Goal: Navigation & Orientation: Find specific page/section

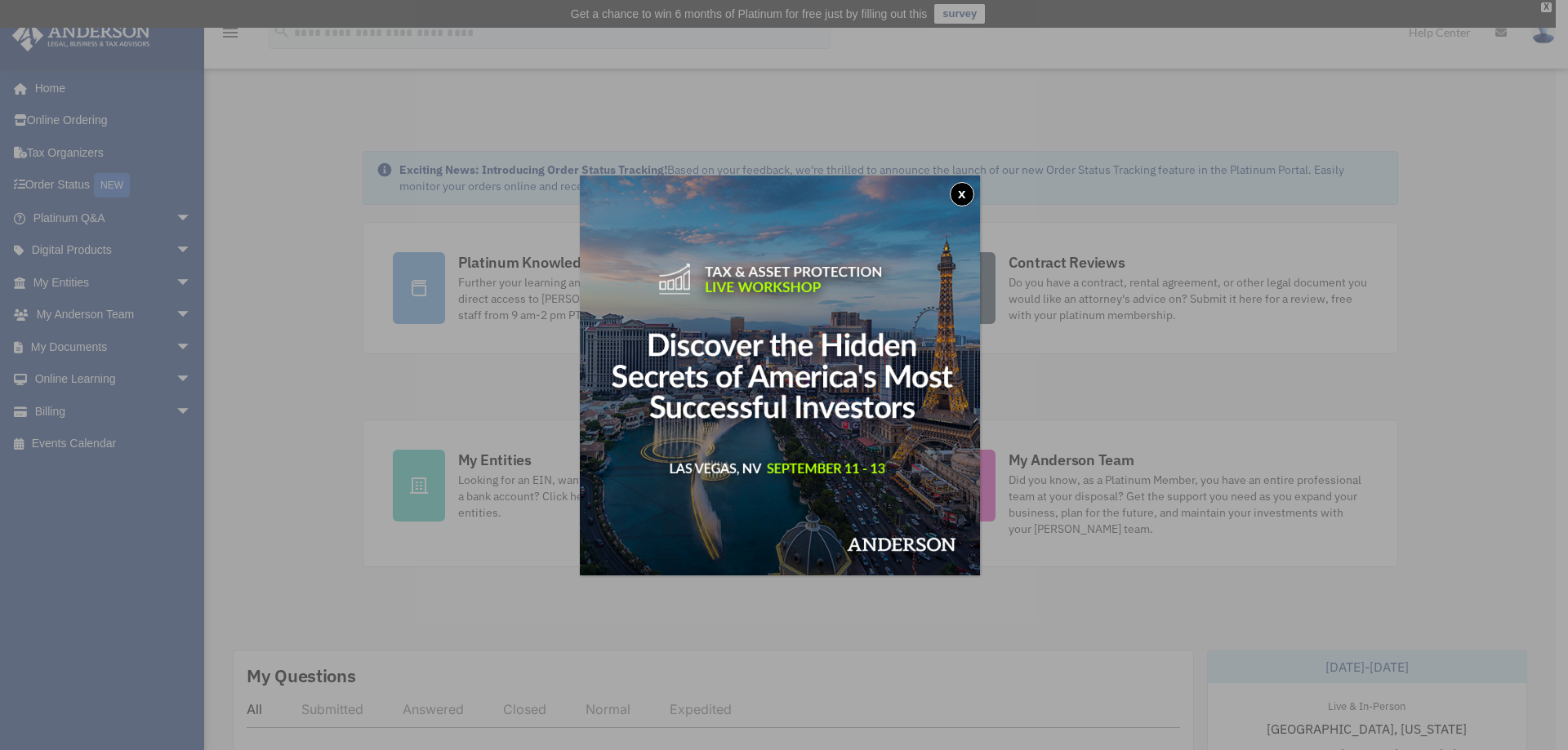
click at [961, 193] on button "x" at bounding box center [962, 195] width 25 height 25
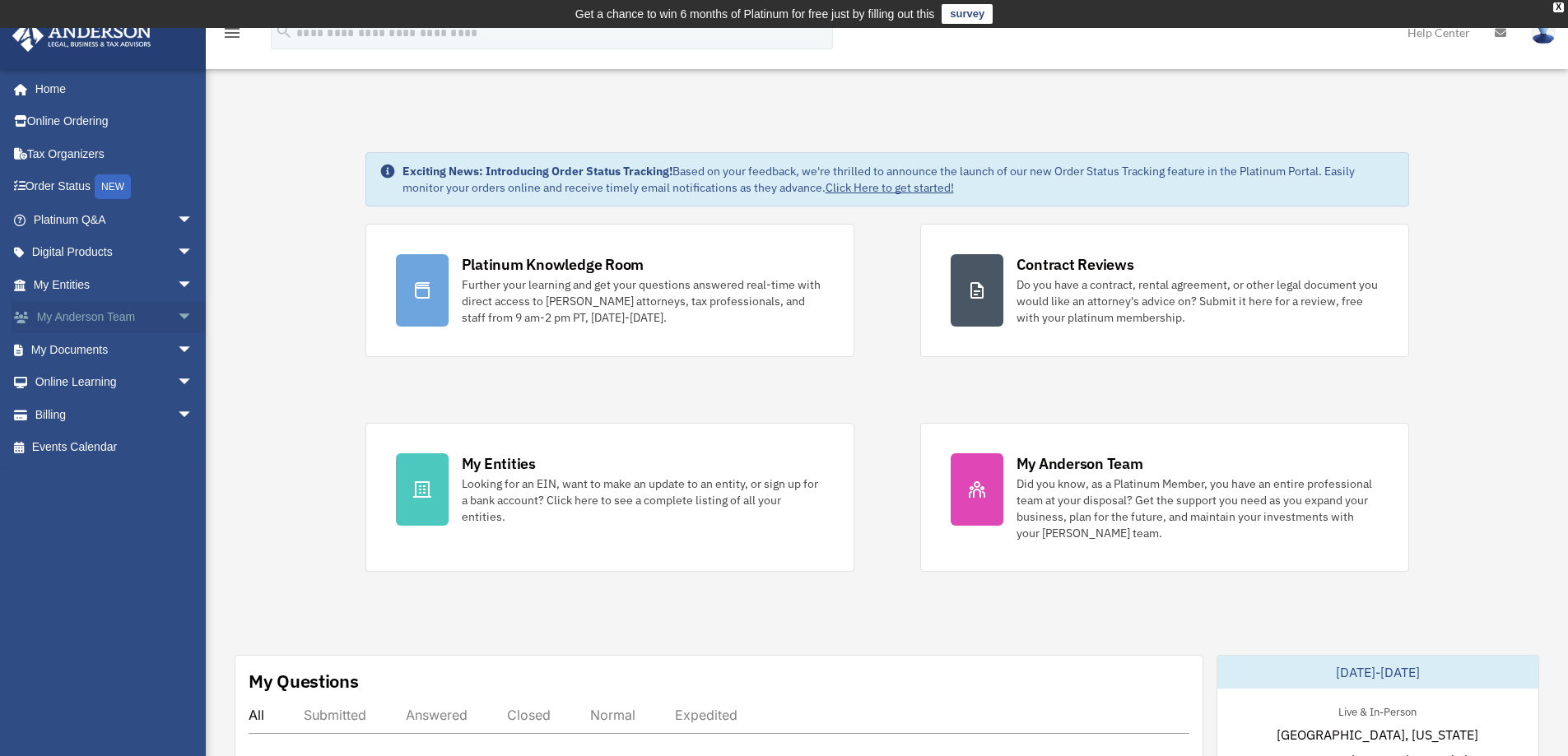
click at [124, 311] on link "My Anderson Team arrow_drop_down" at bounding box center [114, 317] width 207 height 33
click at [177, 315] on span "arrow_drop_down" at bounding box center [193, 317] width 33 height 34
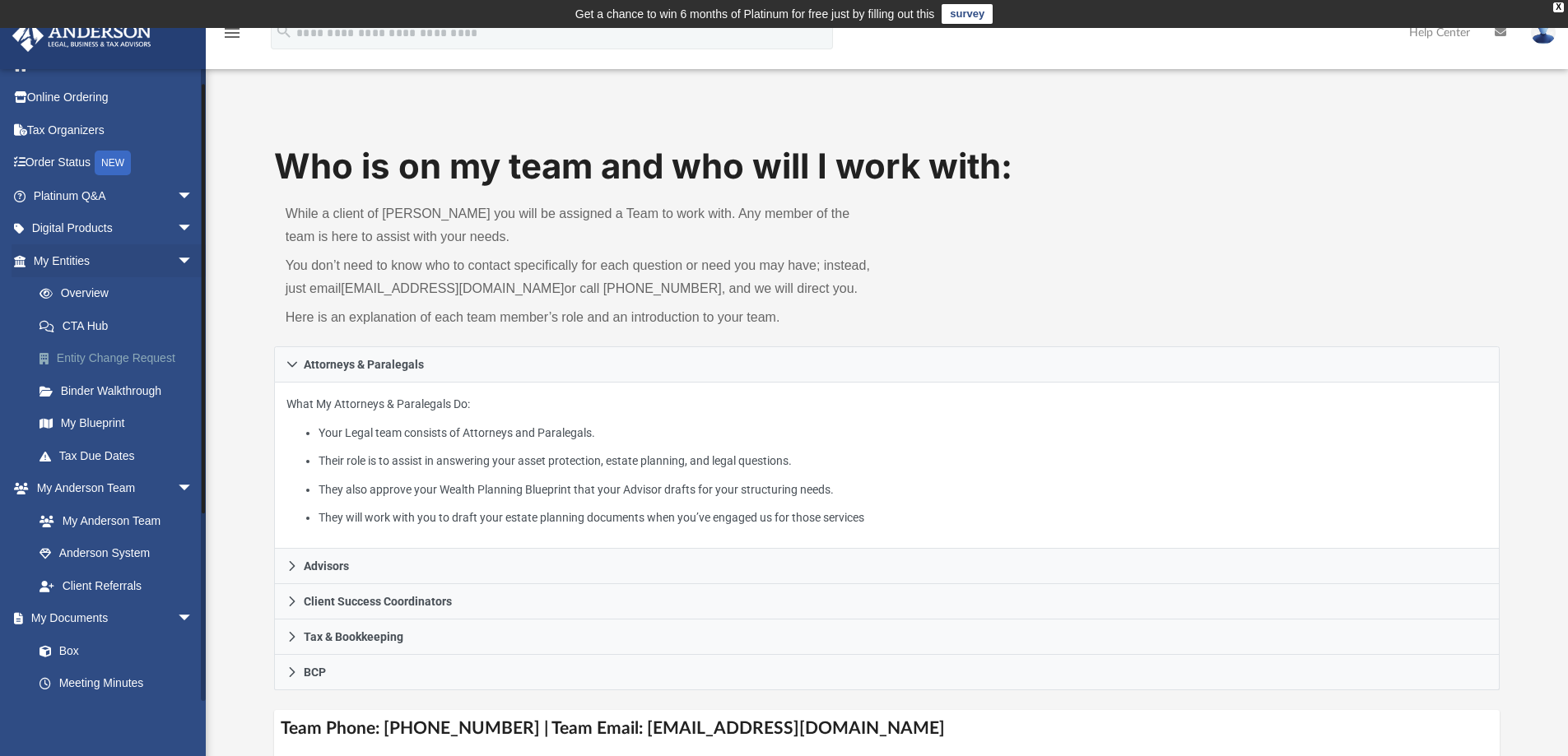
scroll to position [27, 0]
click at [97, 190] on link "Platinum Q&A arrow_drop_down" at bounding box center [114, 192] width 207 height 33
click at [177, 190] on span "arrow_drop_down" at bounding box center [193, 192] width 33 height 34
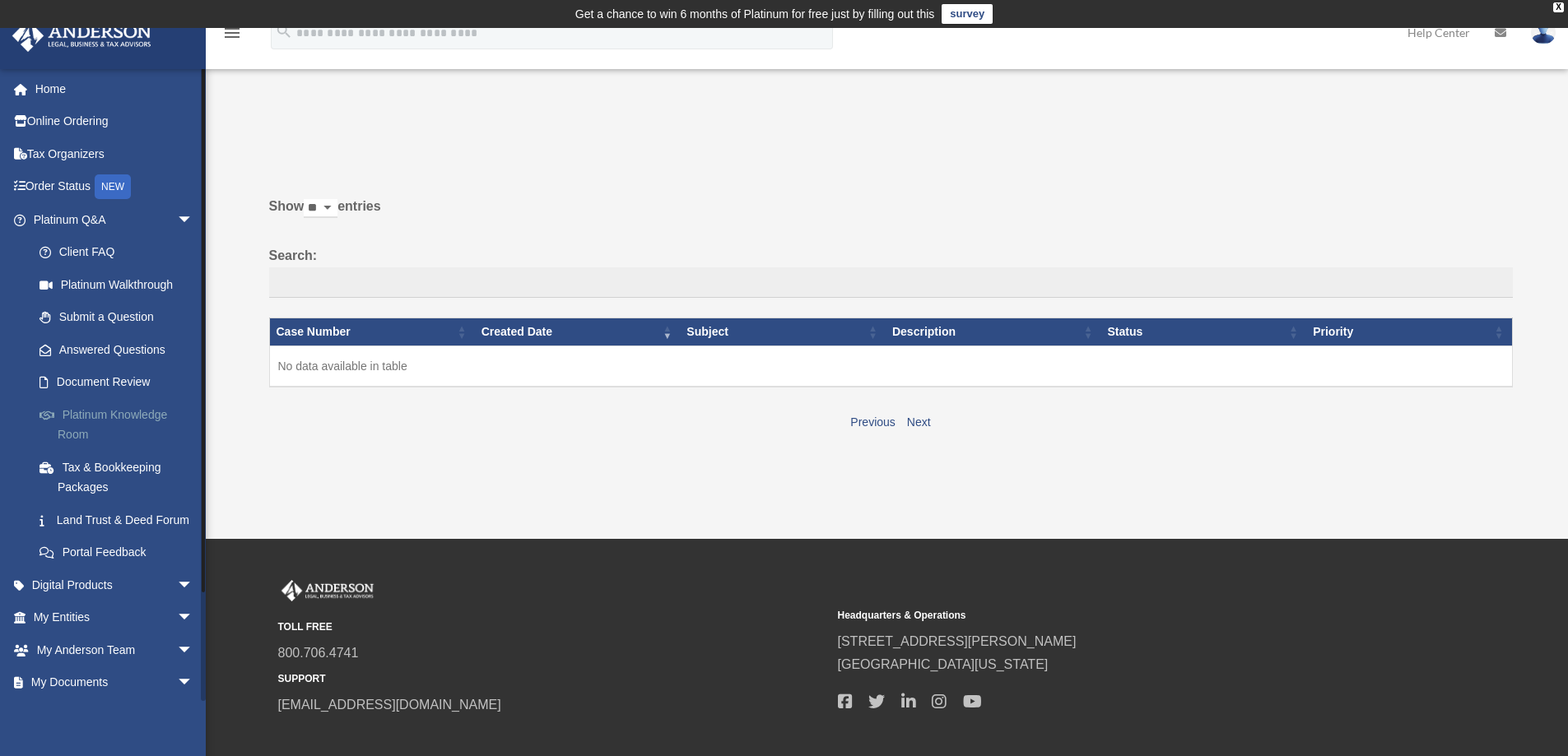
click at [142, 413] on link "Platinum Knowledge Room" at bounding box center [120, 424] width 195 height 53
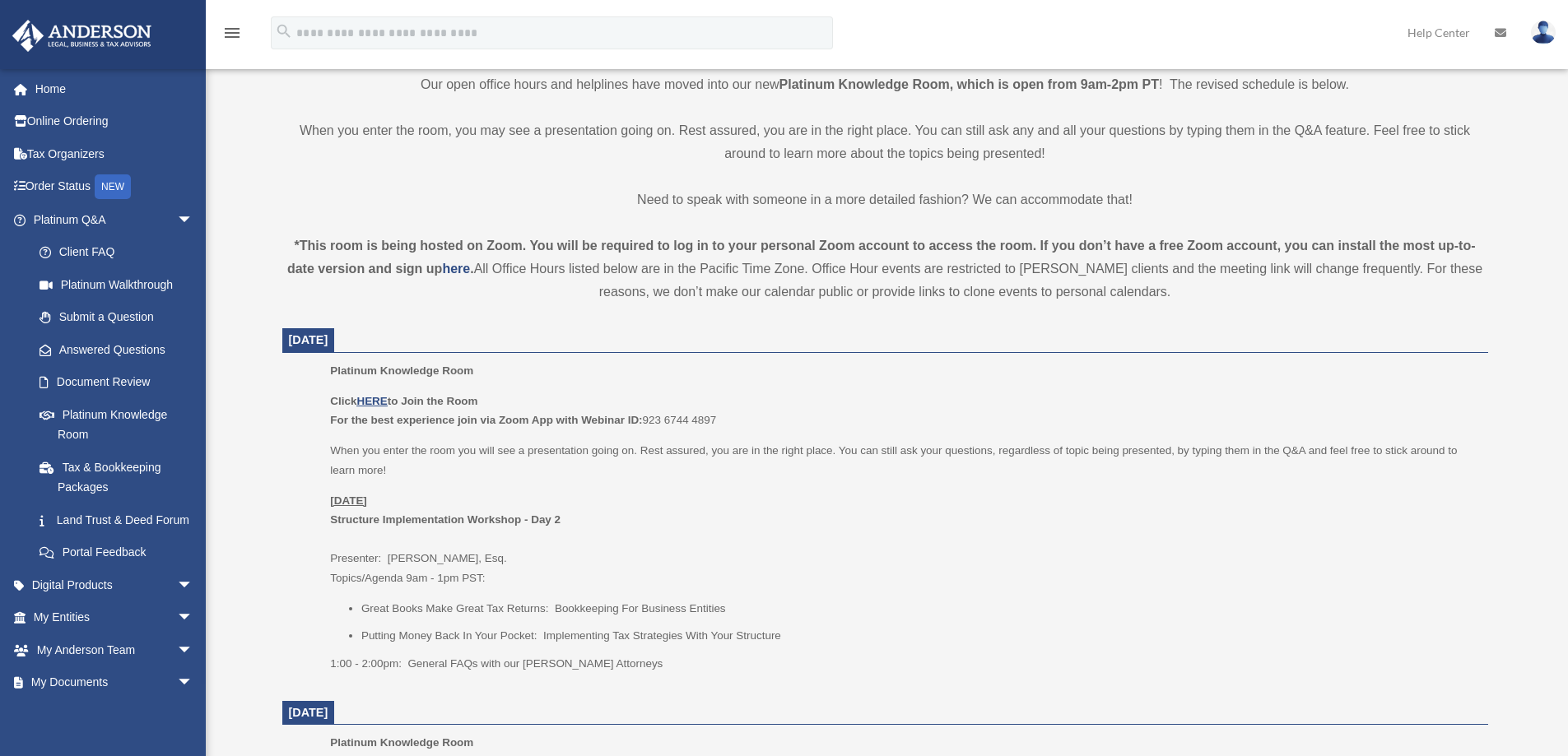
scroll to position [533, 0]
